Goal: Information Seeking & Learning: Learn about a topic

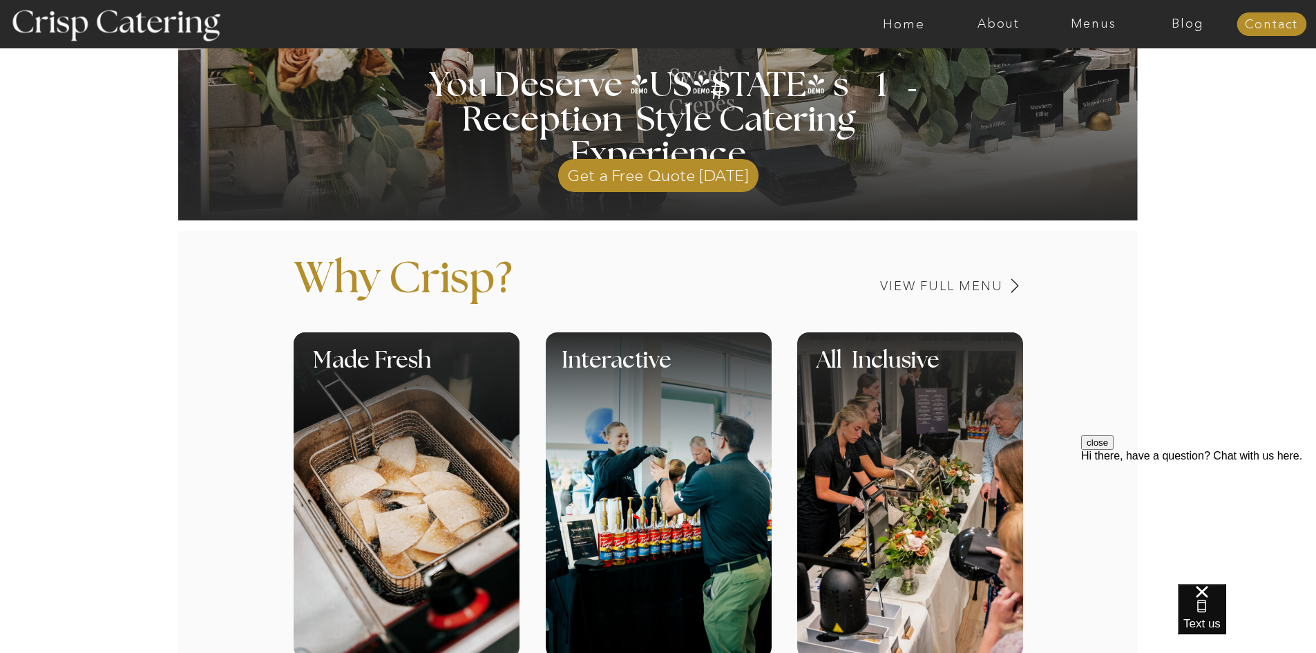
scroll to position [352, 0]
click at [1089, 23] on nav "Menus" at bounding box center [1093, 24] width 95 height 14
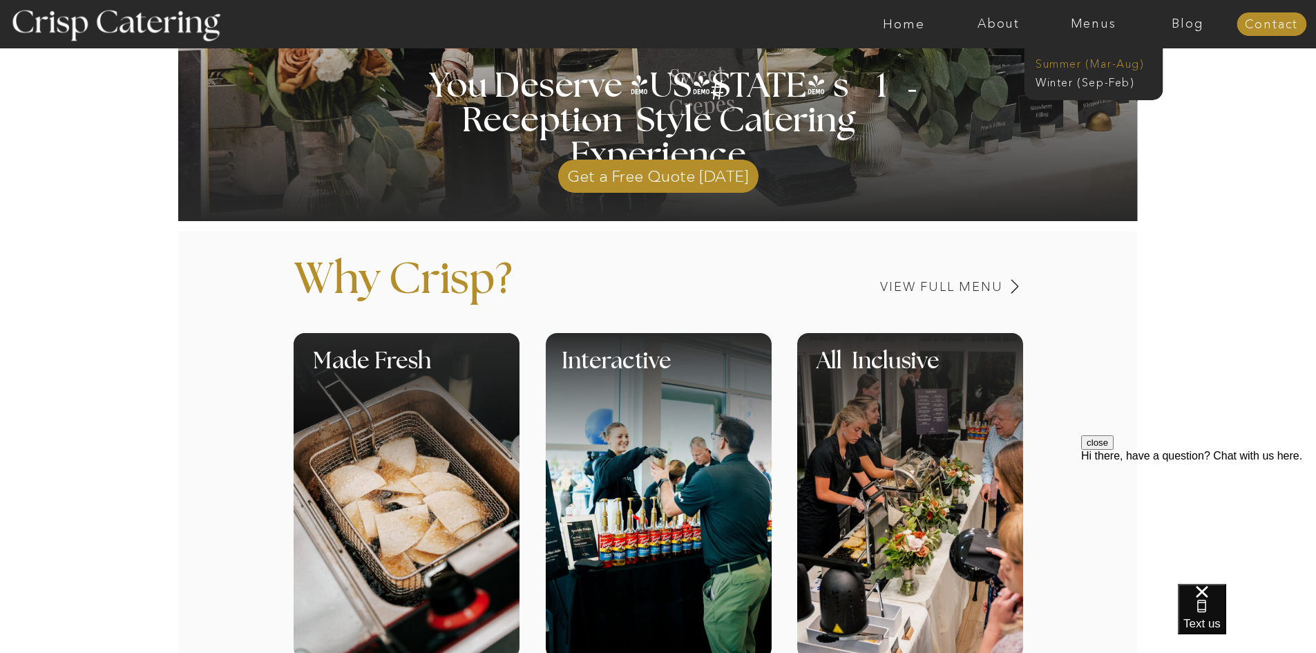
click at [1076, 64] on nav "Summer (Mar-Aug)" at bounding box center [1098, 62] width 124 height 13
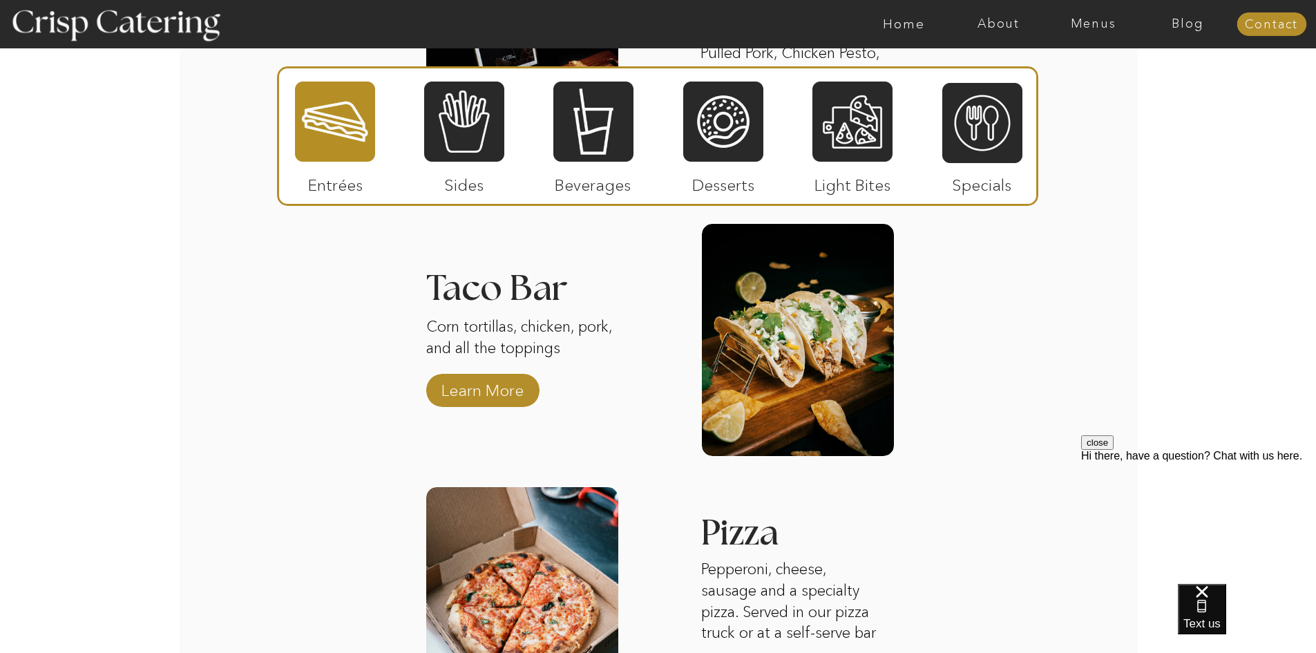
scroll to position [1600, 0]
click at [451, 393] on p "Learn More" at bounding box center [483, 386] width 92 height 40
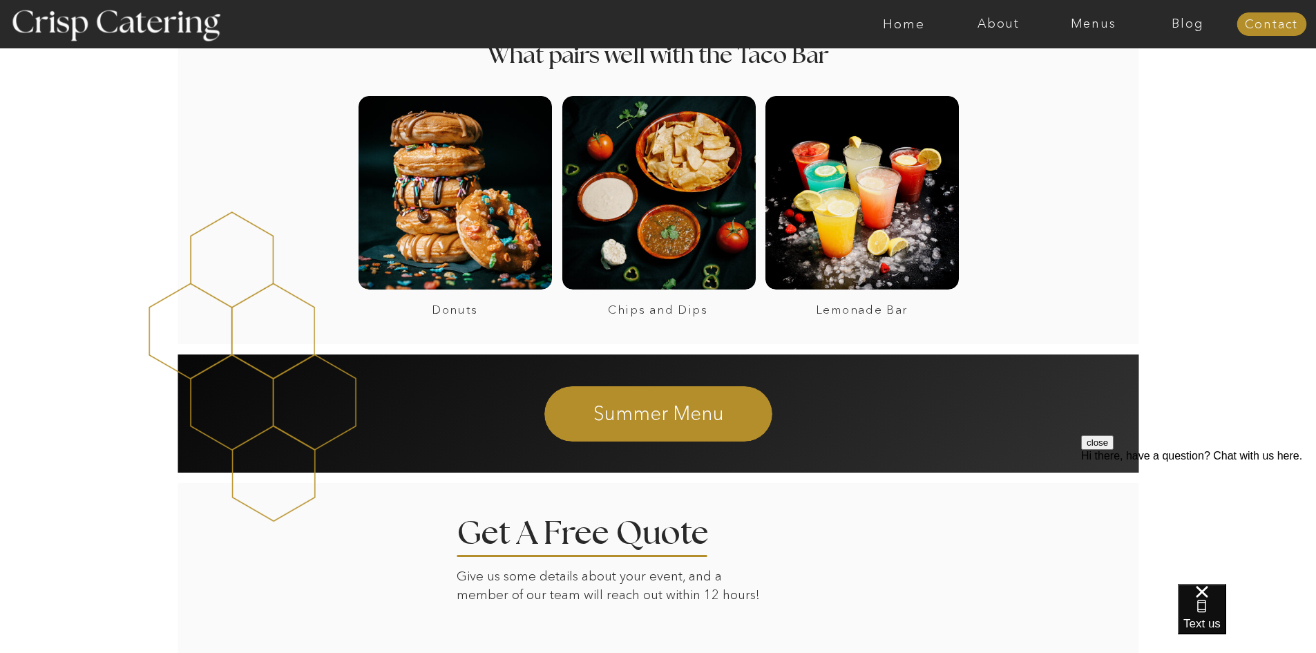
scroll to position [1074, 0]
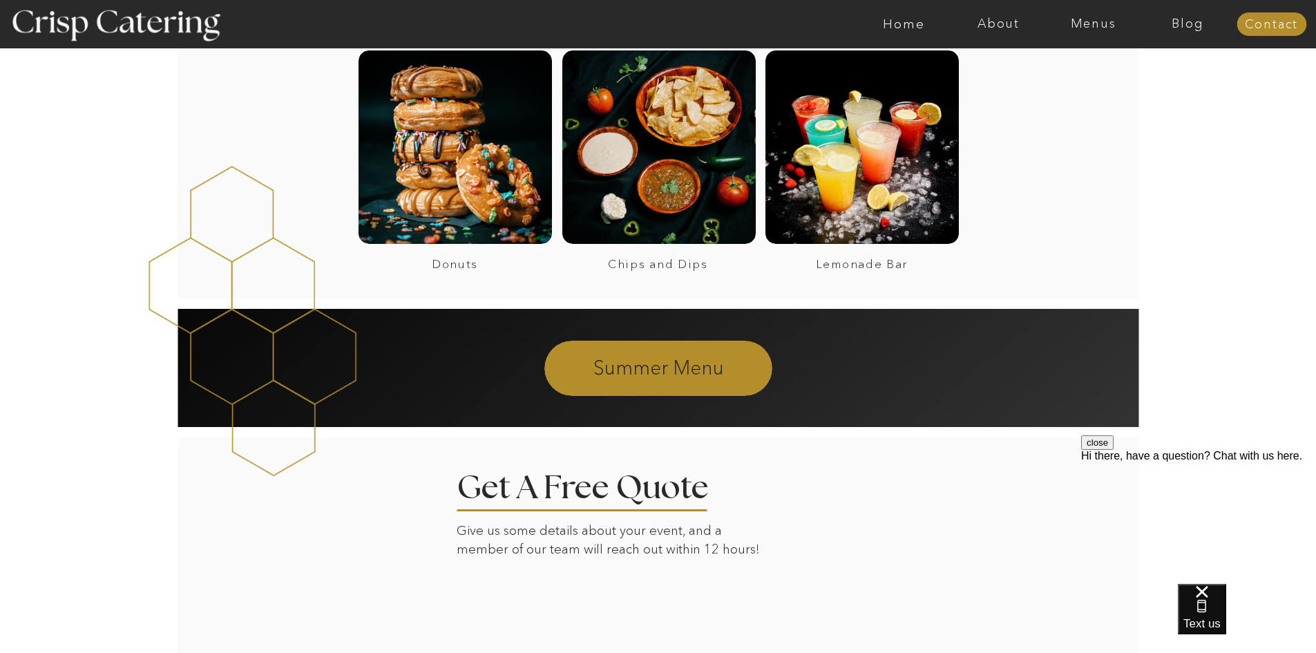
click at [594, 370] on p "Summer Menu" at bounding box center [658, 366] width 375 height 25
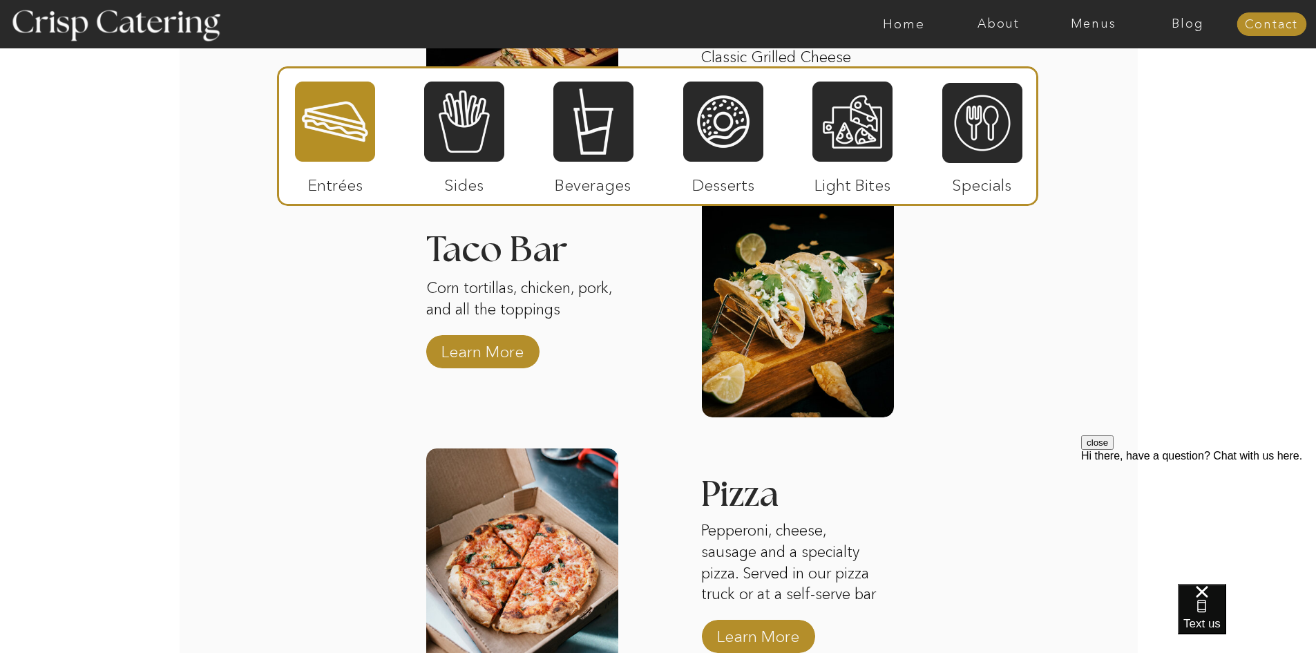
scroll to position [1638, 0]
click at [734, 276] on div at bounding box center [798, 300] width 192 height 232
click at [494, 269] on div "About Home Menus Contact Blog About Crisp Crisp Cares Reviews faq About Home Me…" at bounding box center [658, 73] width 1316 height 3422
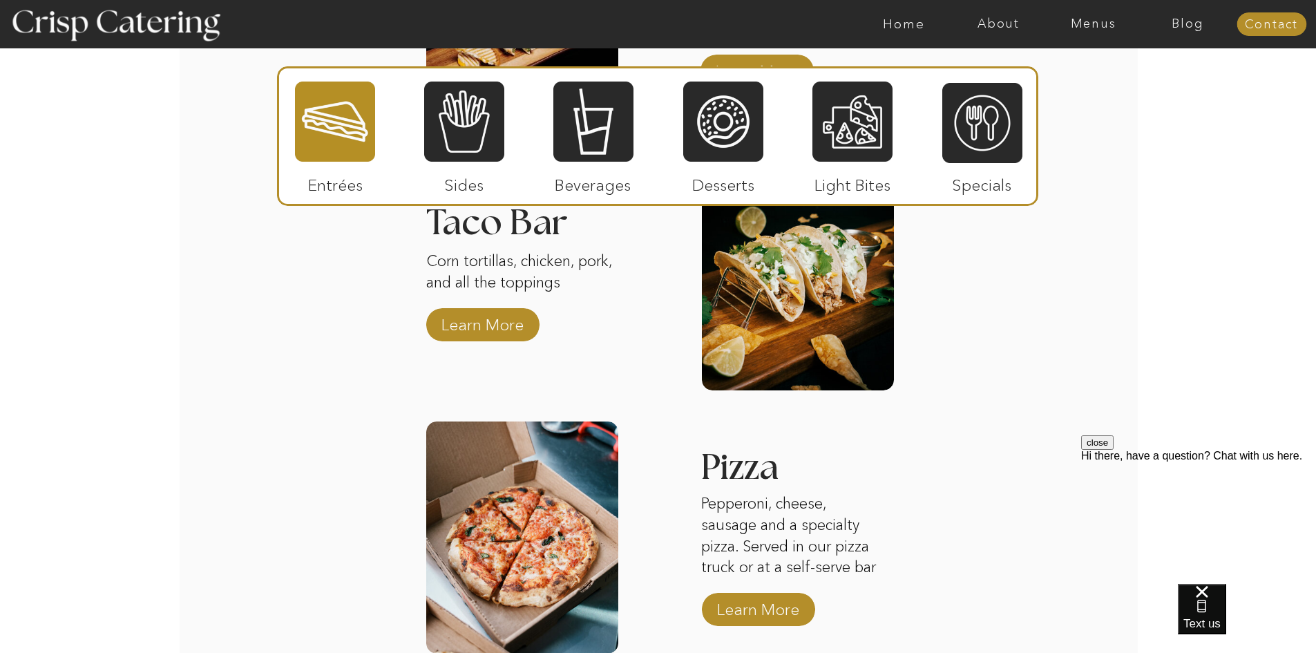
scroll to position [1664, 0]
click at [486, 323] on p "Learn More" at bounding box center [483, 322] width 92 height 40
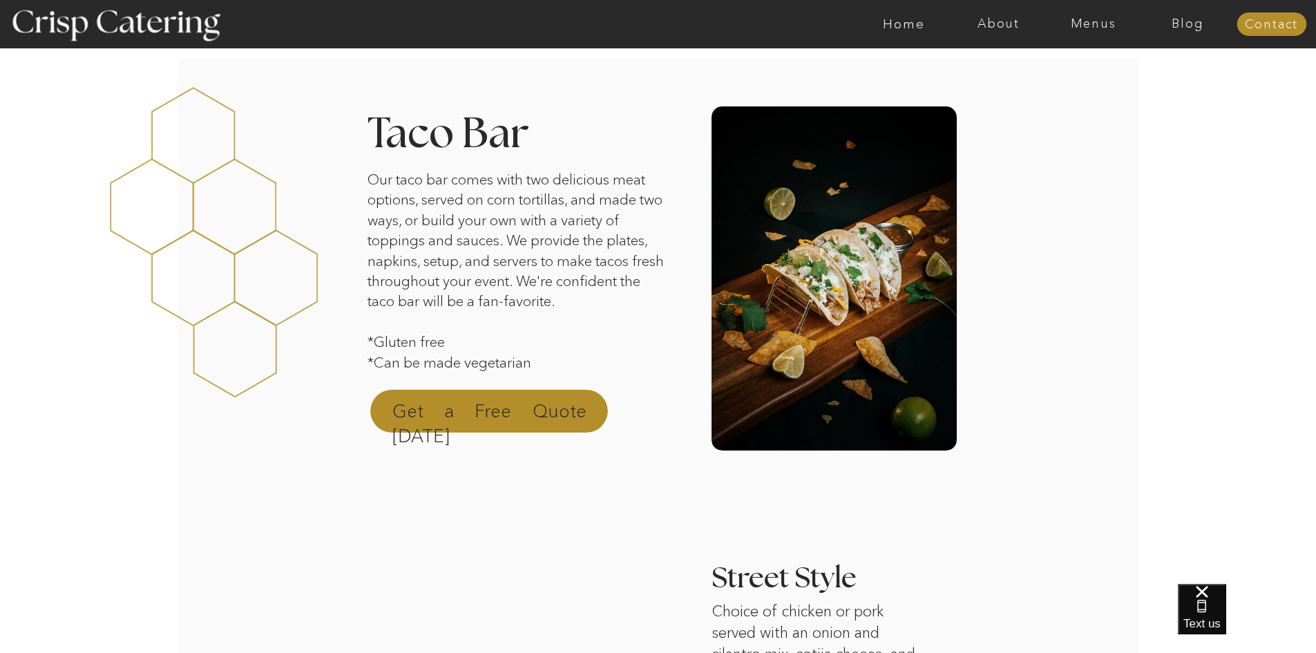
click at [476, 404] on p "Get a Free Quote [DATE]" at bounding box center [489, 415] width 194 height 33
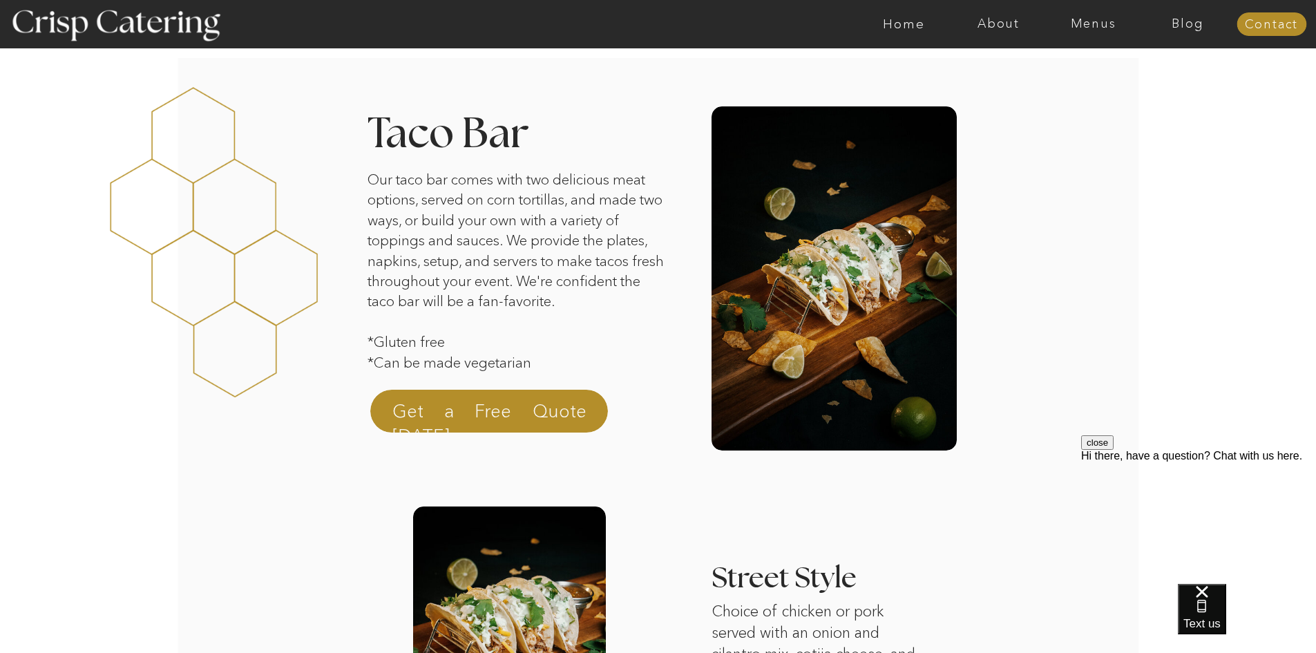
click at [1077, 31] on div at bounding box center [712, 24] width 2191 height 48
click at [1078, 20] on nav "Menus" at bounding box center [1093, 24] width 95 height 14
click at [1081, 65] on nav "Summer (Mar-Aug)" at bounding box center [1098, 62] width 124 height 13
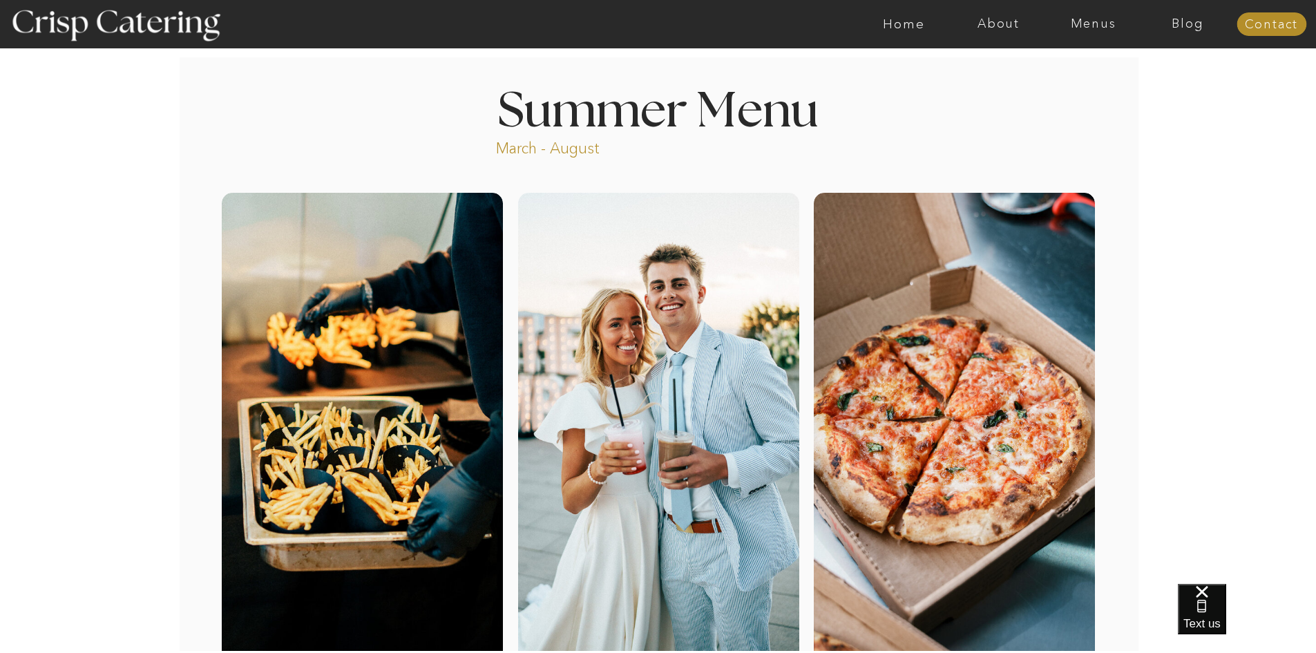
scroll to position [283, 0]
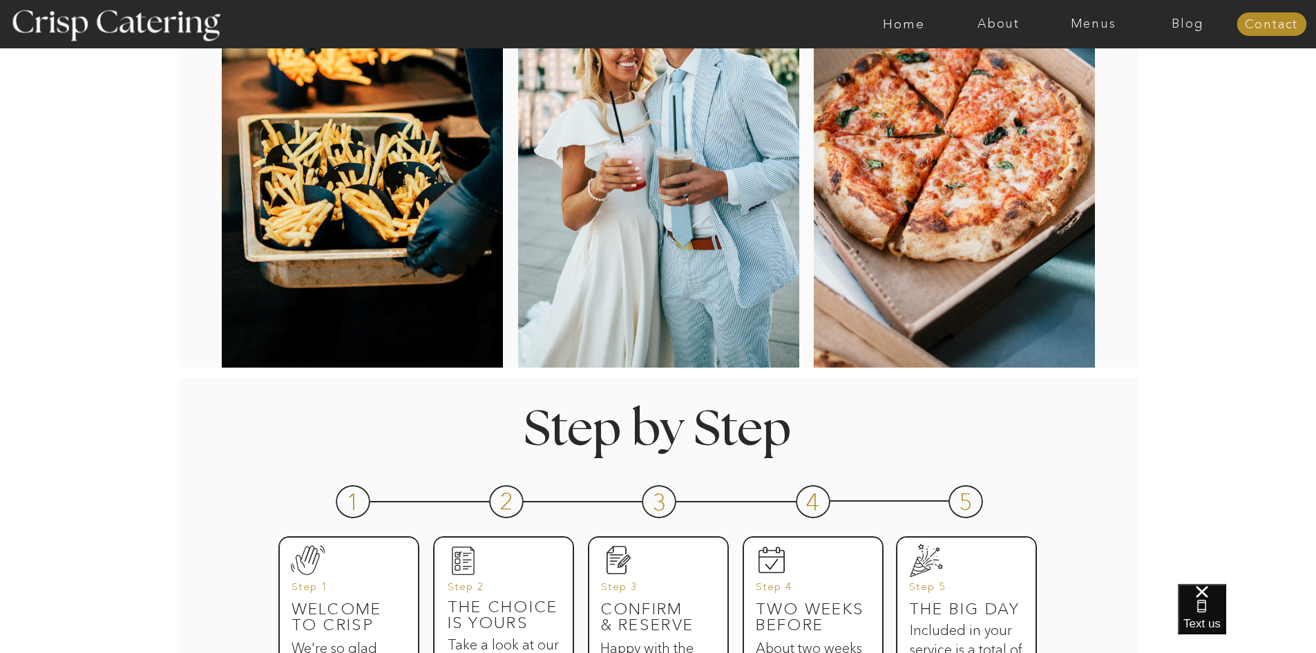
click at [647, 297] on div at bounding box center [658, 138] width 281 height 458
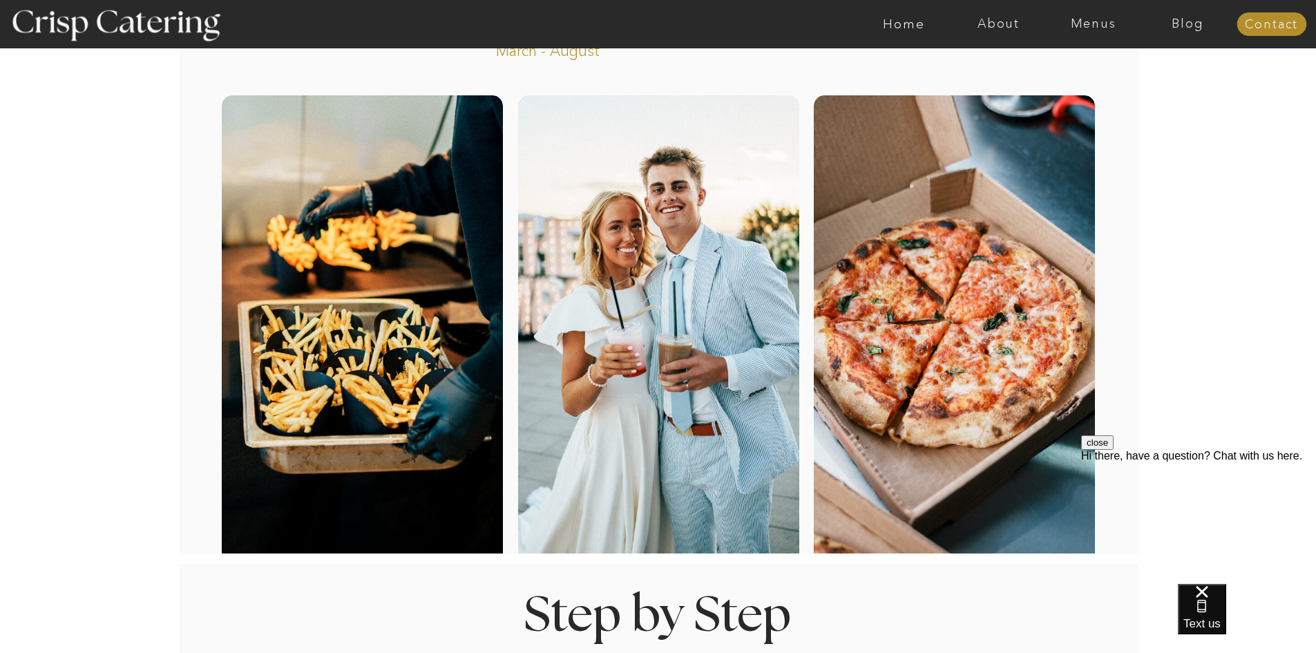
scroll to position [0, 0]
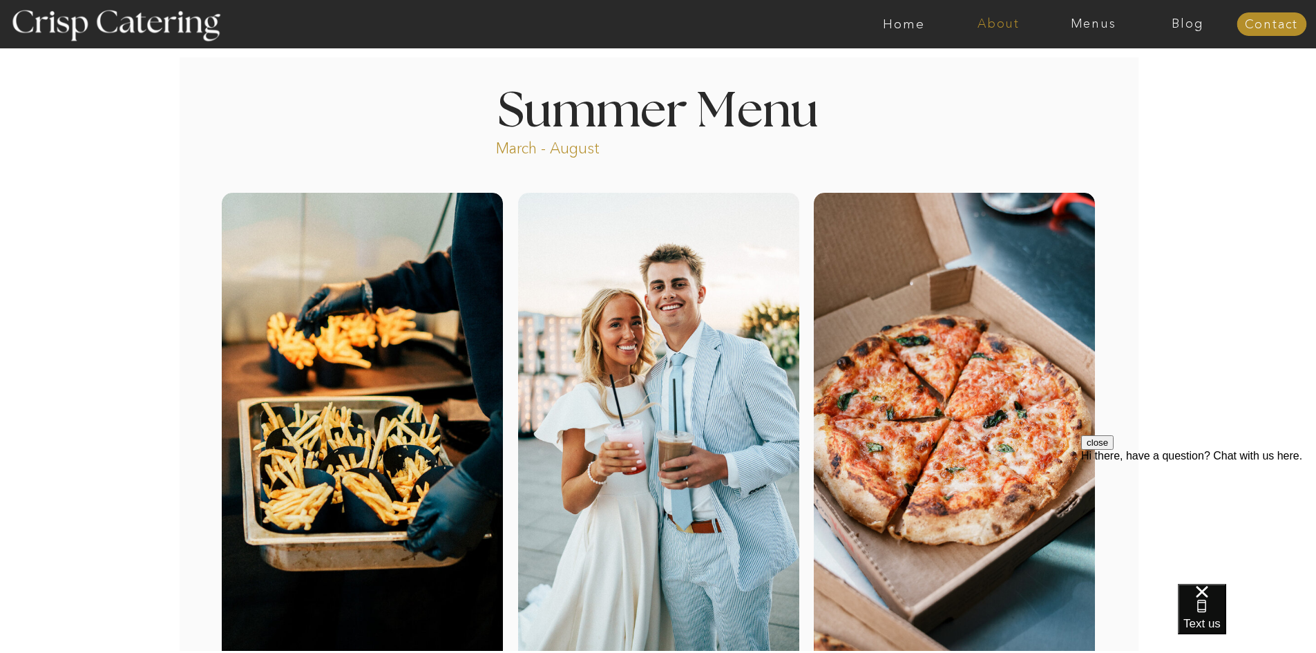
click at [989, 26] on nav "About" at bounding box center [998, 24] width 95 height 14
click at [976, 102] on nav "faq" at bounding box center [997, 99] width 69 height 13
